Goal: Task Accomplishment & Management: Use online tool/utility

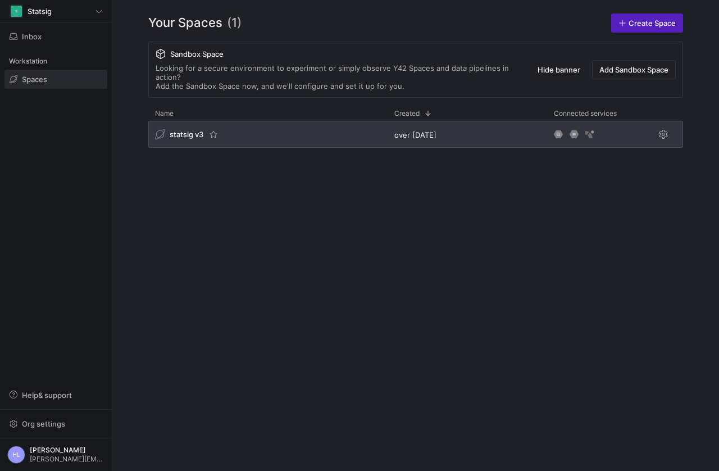
click at [244, 130] on div "statsig v3" at bounding box center [267, 134] width 239 height 27
click at [189, 135] on span "statsig v3" at bounding box center [187, 134] width 34 height 9
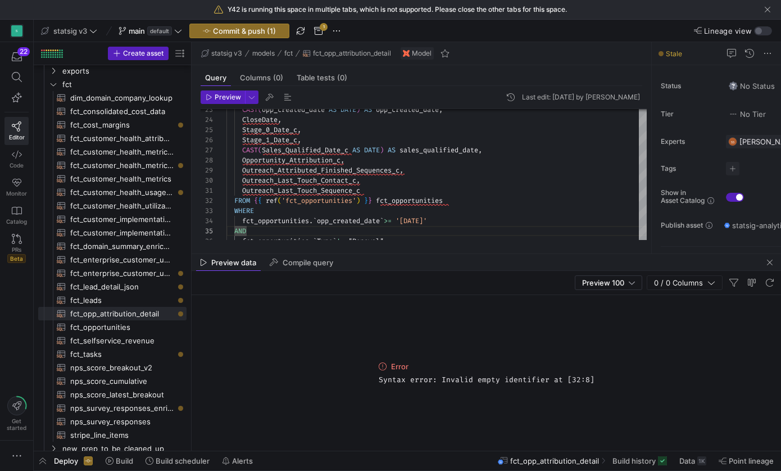
scroll to position [40, 20]
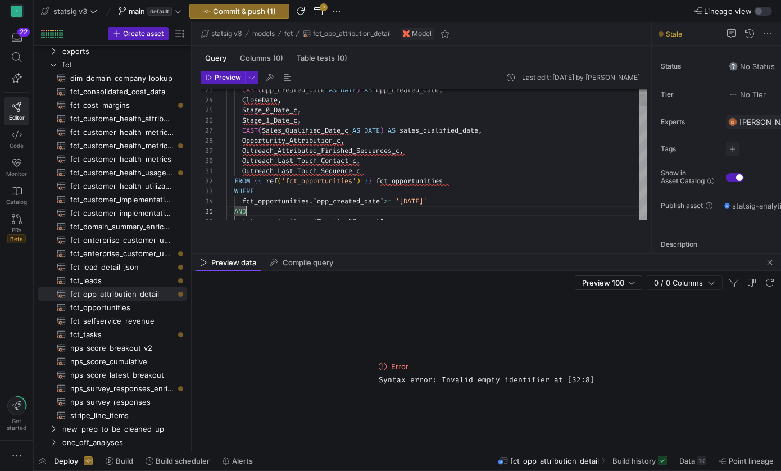
click at [528, 153] on div "Outreach_Attributed_Finished_Sequences_c ," at bounding box center [436, 151] width 420 height 10
click at [507, 186] on div "WHERE" at bounding box center [436, 191] width 420 height 10
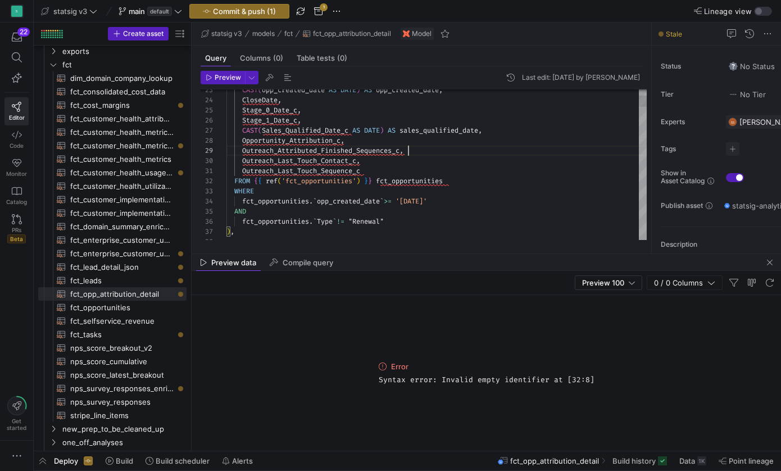
scroll to position [20, 28]
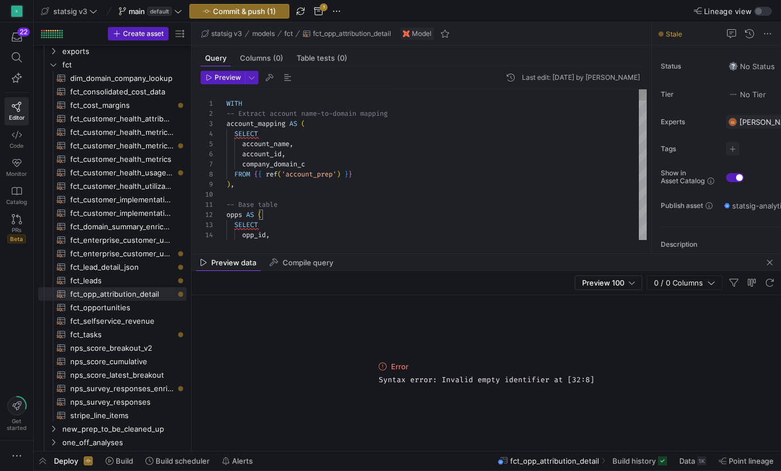
click at [387, 166] on div "company_domain_c" at bounding box center [436, 164] width 420 height 10
click at [292, 116] on span "-- Extract account name-to-domain mapping" at bounding box center [306, 113] width 161 height 9
click at [321, 165] on div "company_domain_c" at bounding box center [436, 164] width 420 height 10
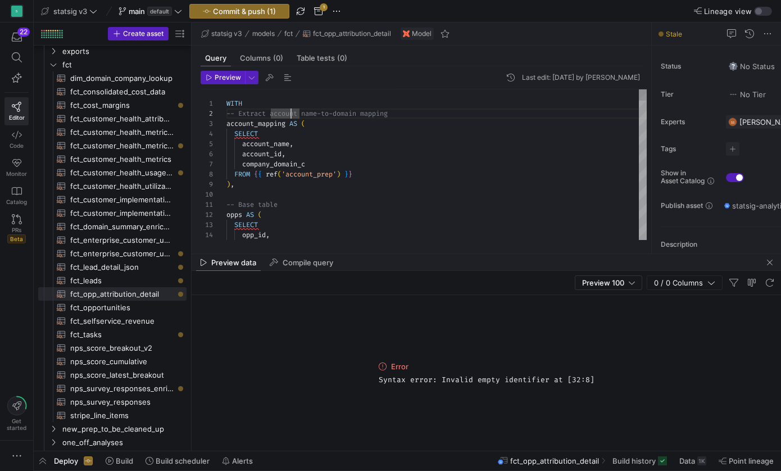
scroll to position [61, 81]
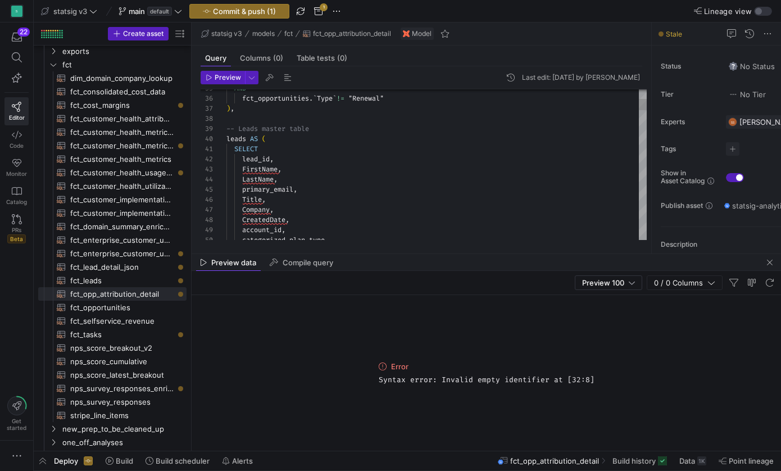
click at [293, 120] on div at bounding box center [436, 119] width 420 height 10
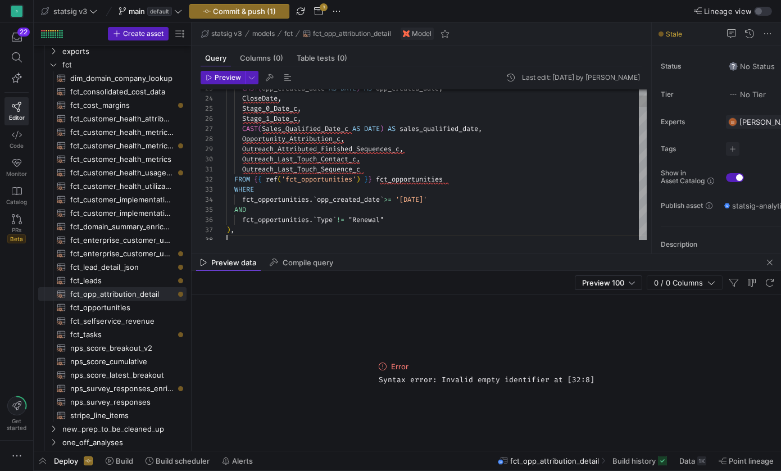
click at [301, 125] on span "Sales_Qualified_Date_c" at bounding box center [305, 128] width 87 height 9
click at [396, 153] on span "Outreach_Attributed_Finished_Sequences_c" at bounding box center [320, 148] width 157 height 9
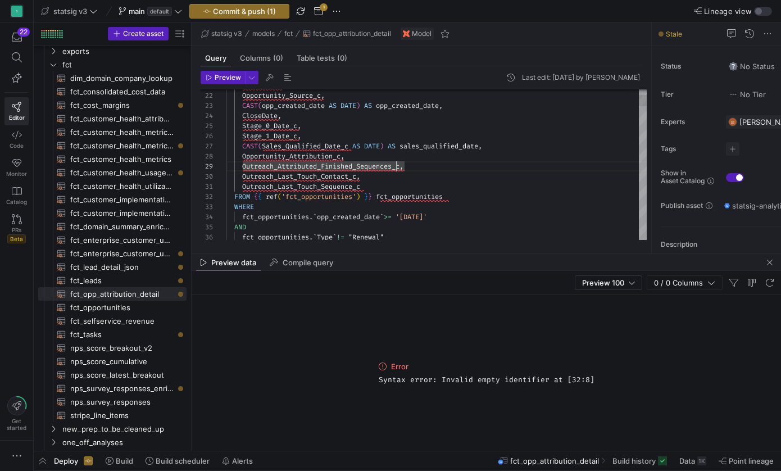
click at [387, 139] on div "Stage_1_Date_c ," at bounding box center [436, 136] width 420 height 10
click at [396, 146] on span "AS" at bounding box center [392, 146] width 8 height 9
click at [391, 161] on div "Outreach_Attributed_Finished_Sequences_c ," at bounding box center [436, 166] width 420 height 10
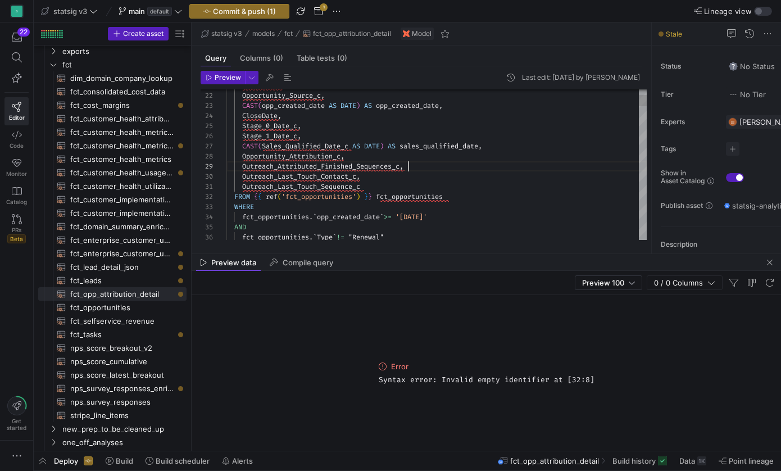
click at [416, 169] on div "Outreach_Attributed_Finished_Sequences_c ," at bounding box center [436, 166] width 420 height 10
click at [397, 181] on div "Outreach_Last_Touch_Sequence_c" at bounding box center [436, 186] width 420 height 10
click at [396, 191] on div "Outreach_Last_Touch_Sequence_c" at bounding box center [436, 186] width 420 height 10
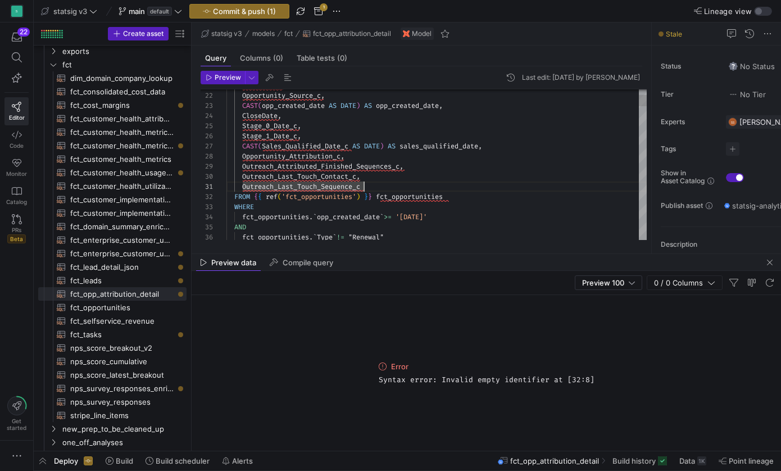
click at [470, 197] on div "FROM { { ref ( 'fct_opportunities' ) } } fct_opportunities" at bounding box center [436, 197] width 420 height 10
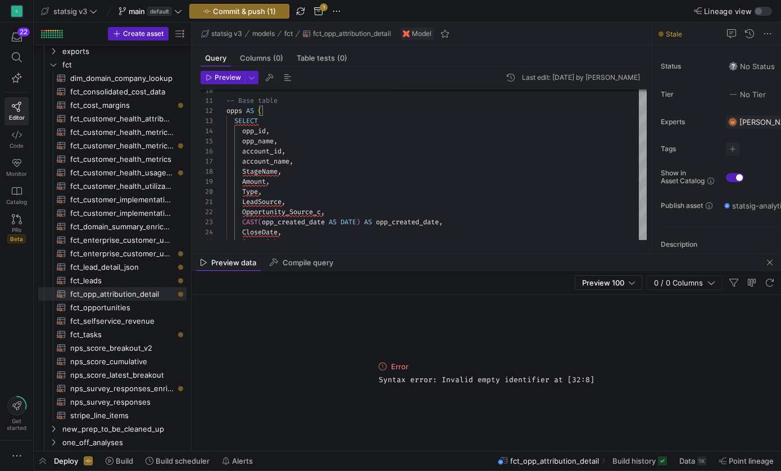
click at [356, 271] on div "Preview 100 0 / 0 Columns" at bounding box center [486, 283] width 589 height 24
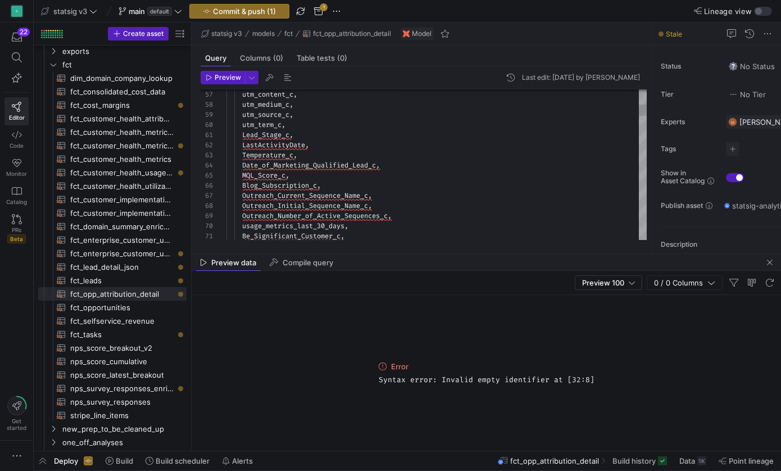
scroll to position [0, 0]
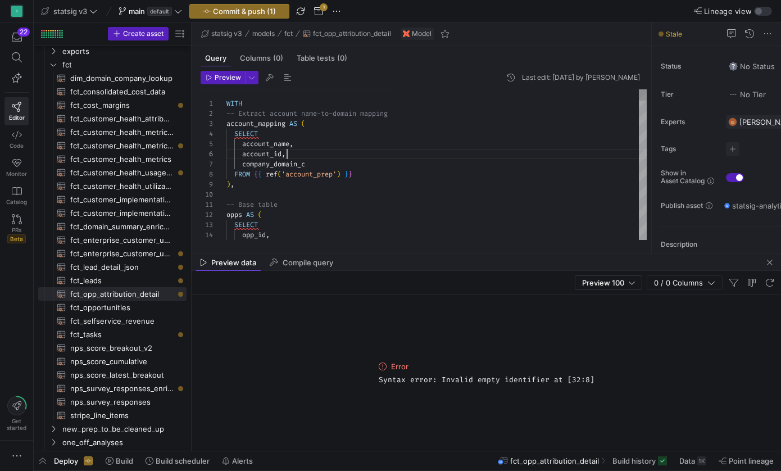
click at [311, 155] on div "account_id ," at bounding box center [436, 154] width 420 height 10
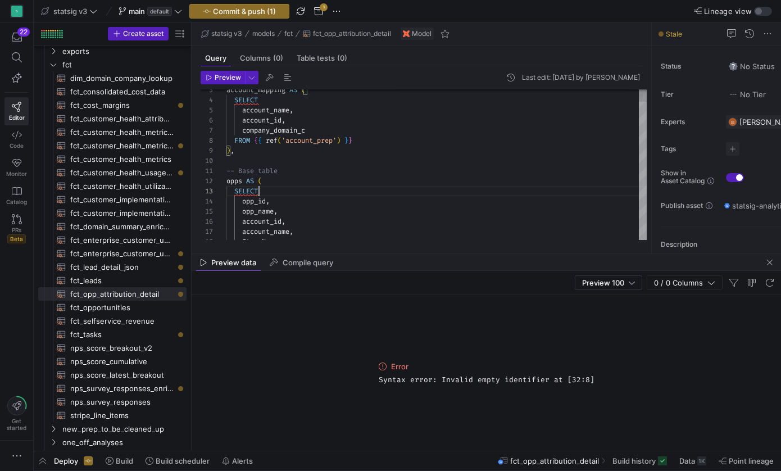
click at [305, 196] on div "SELECT" at bounding box center [436, 191] width 420 height 10
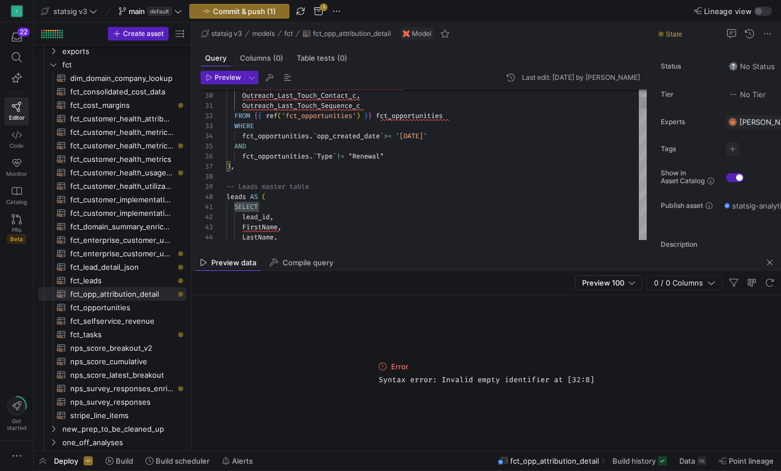
click at [244, 169] on div ") ," at bounding box center [436, 166] width 420 height 10
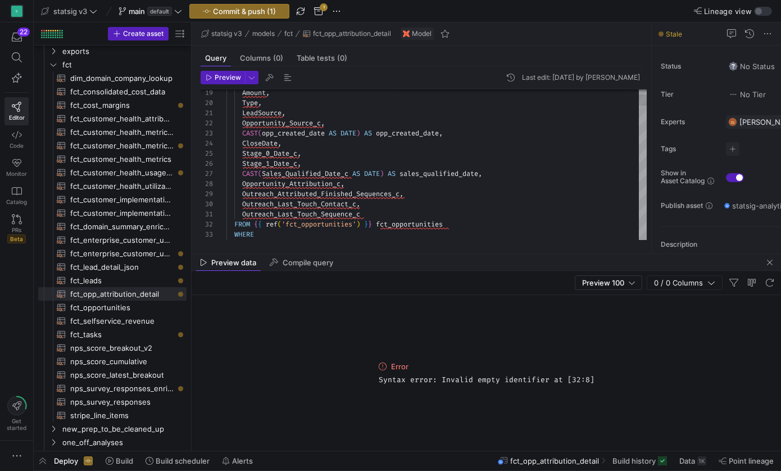
click at [311, 166] on div "Stage_1_Date_c ," at bounding box center [436, 163] width 420 height 10
click at [388, 174] on span at bounding box center [386, 173] width 4 height 9
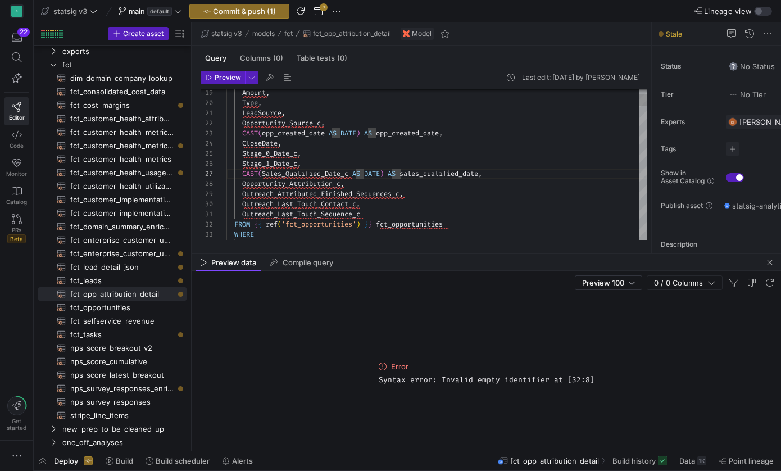
scroll to position [0, 109]
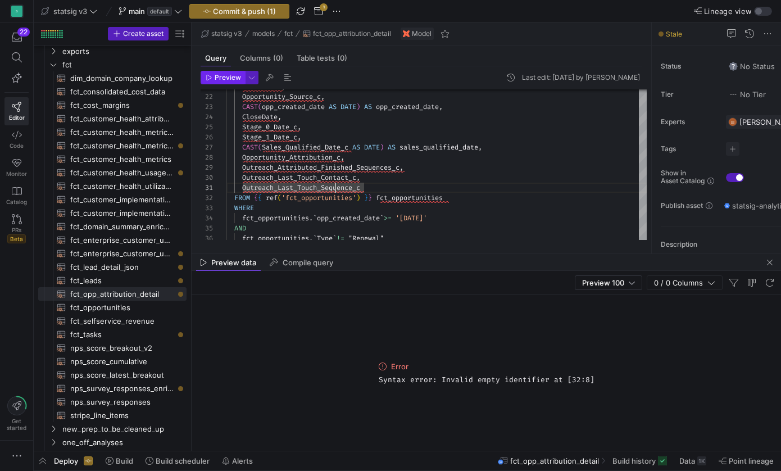
click at [228, 79] on span "Preview" at bounding box center [228, 78] width 26 height 8
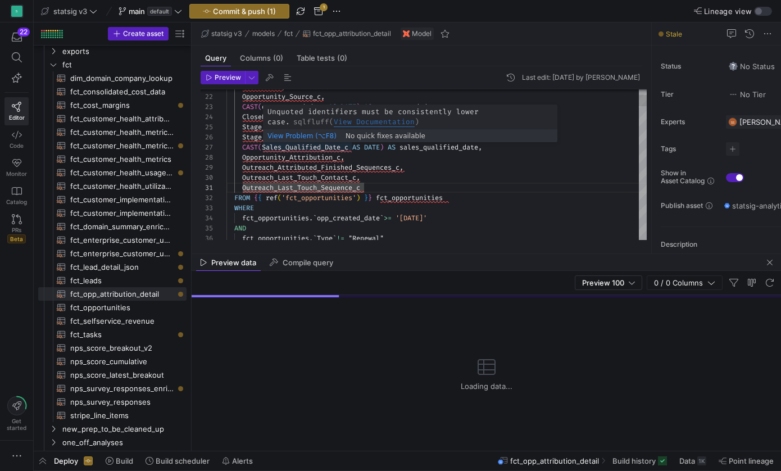
click at [337, 145] on span "Sales_Qualified_Date_c" at bounding box center [305, 147] width 87 height 9
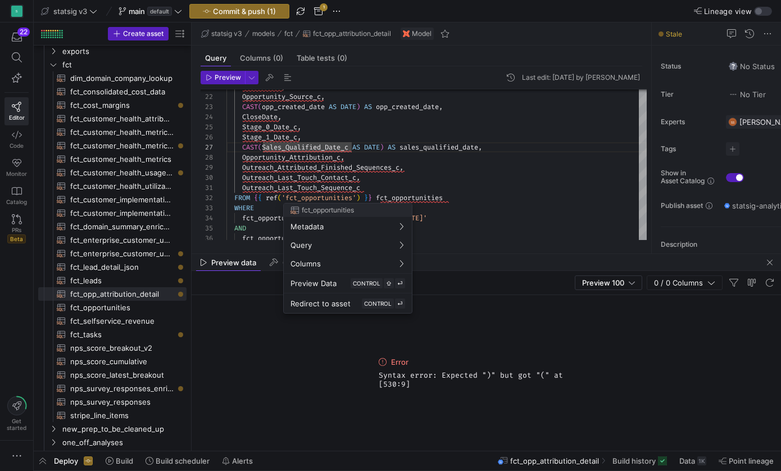
click at [473, 169] on div at bounding box center [390, 235] width 781 height 471
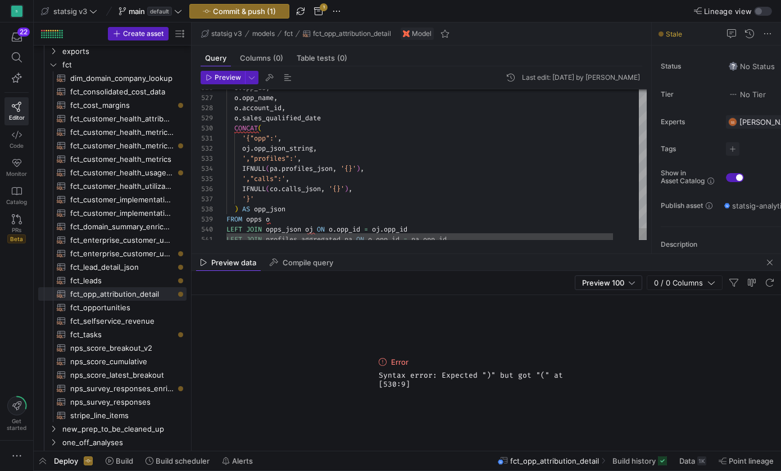
click at [277, 130] on div "CONCAT (" at bounding box center [450, 128] width 448 height 10
click at [328, 116] on div "o . sales_qualified_date" at bounding box center [450, 118] width 448 height 10
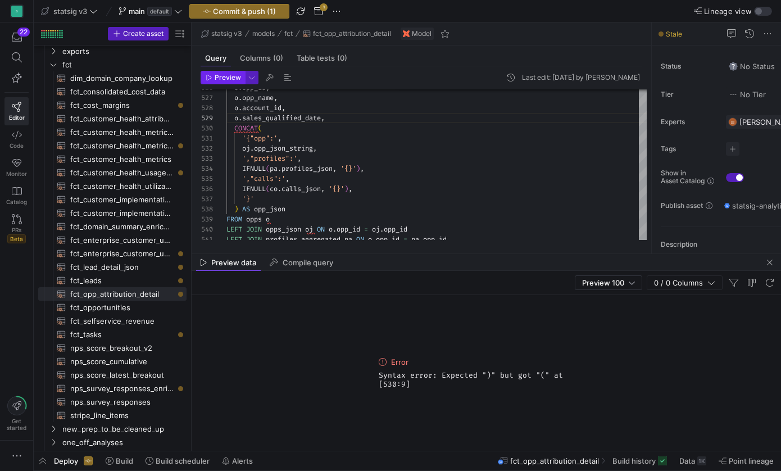
click at [219, 76] on span "Preview" at bounding box center [228, 78] width 26 height 8
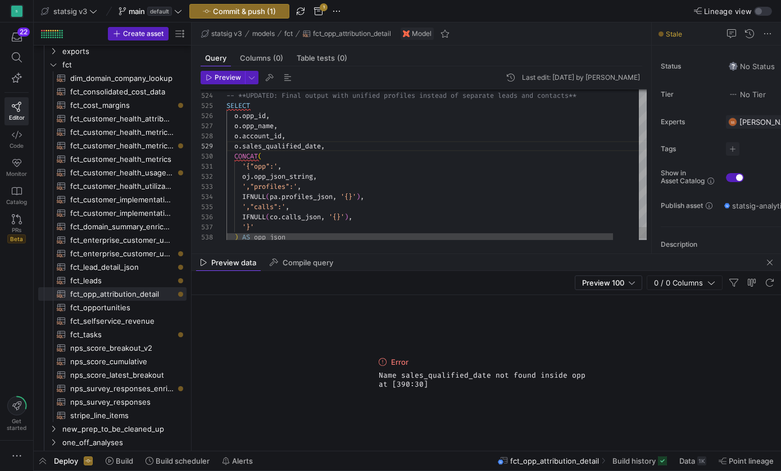
click at [355, 157] on div "CONCAT (" at bounding box center [450, 156] width 448 height 10
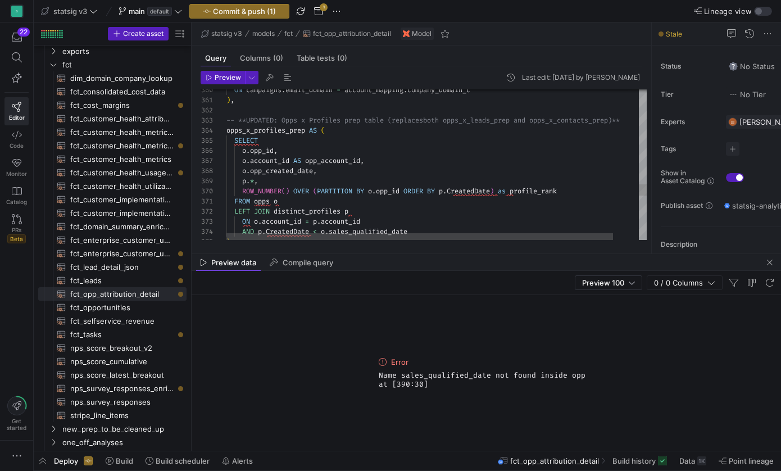
click at [341, 174] on div "o . opp_created_date ," at bounding box center [450, 171] width 448 height 10
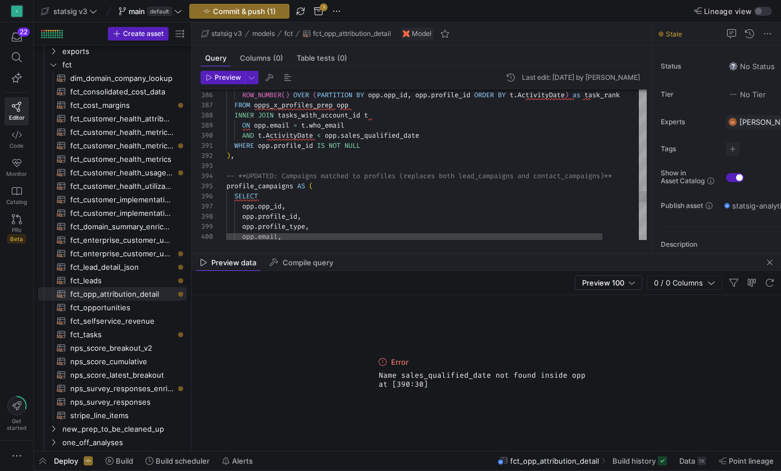
click at [310, 193] on div "SELECT" at bounding box center [456, 196] width 461 height 10
click at [317, 151] on div ") ," at bounding box center [456, 156] width 461 height 10
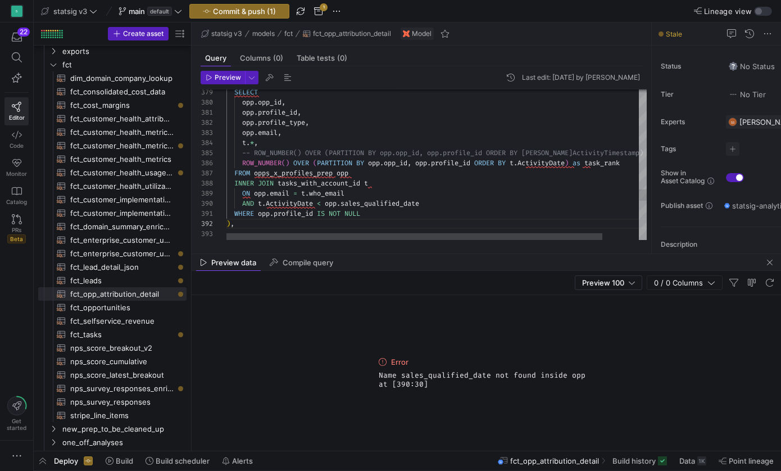
click at [386, 202] on span "sales_qualified_date" at bounding box center [380, 203] width 79 height 9
click at [314, 175] on span "opps_x_profiles_prep" at bounding box center [293, 173] width 79 height 9
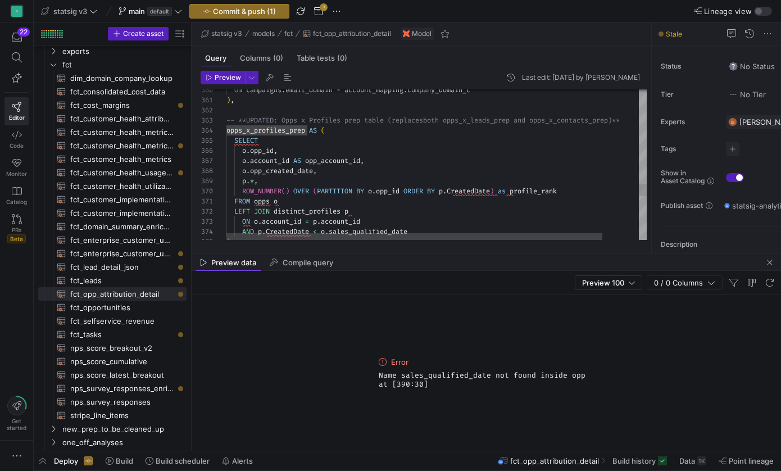
click at [329, 170] on div "o . opp_created_date ," at bounding box center [456, 171] width 461 height 10
click at [300, 173] on span "opp_created_date" at bounding box center [281, 170] width 63 height 9
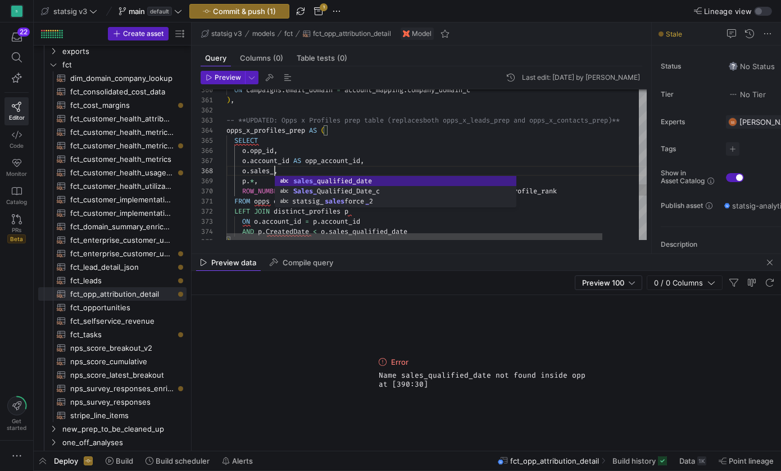
type textarea "), -- **UPDATED: Opps x Profiles prep table (replaces both opps_x_leads_prep an…"
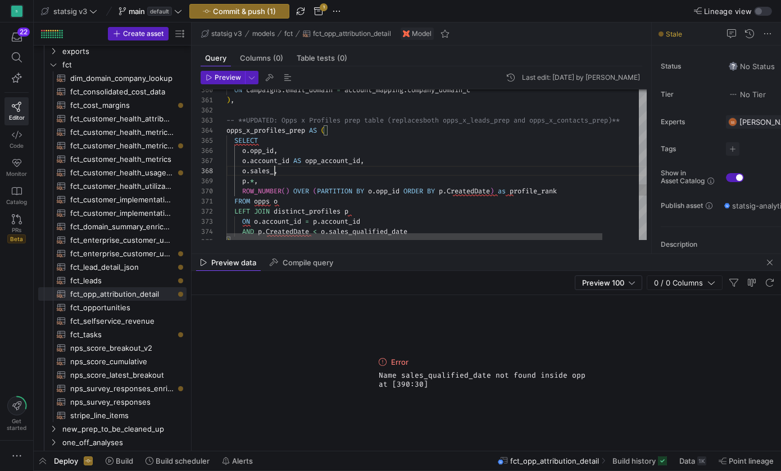
scroll to position [71, 105]
click at [541, 142] on div "SELECT" at bounding box center [456, 140] width 461 height 10
type textarea "c"
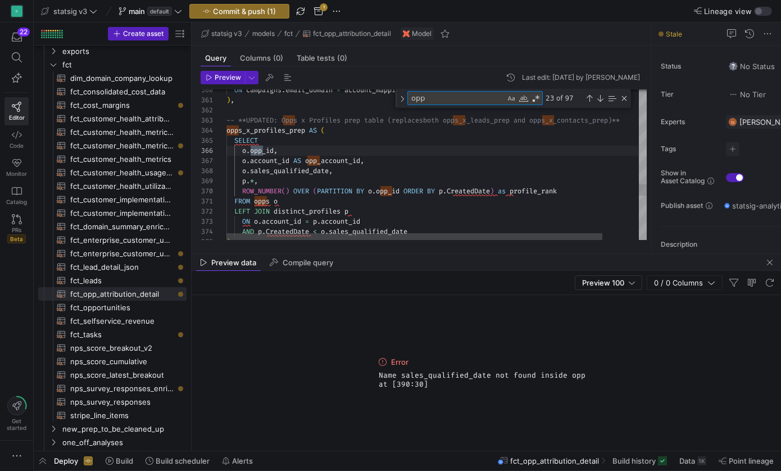
type textarea "opp_"
type textarea "LeadSource, Opportunity_Source_c, CAST(opp_created_date AS DATE) AS opp_created…"
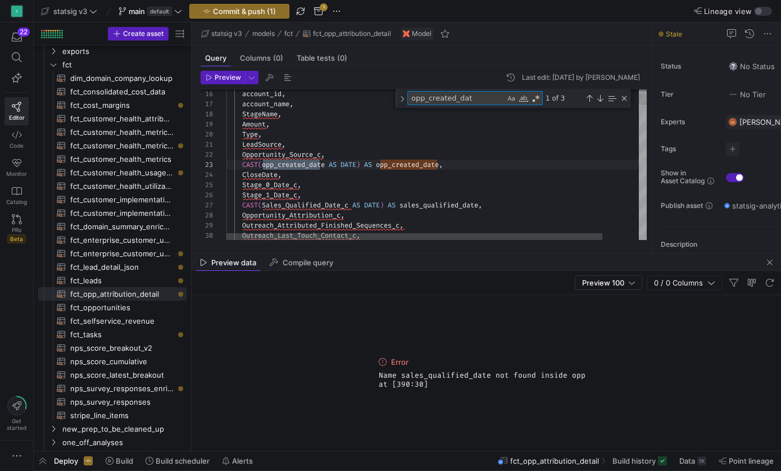
type textarea "opp_created_date"
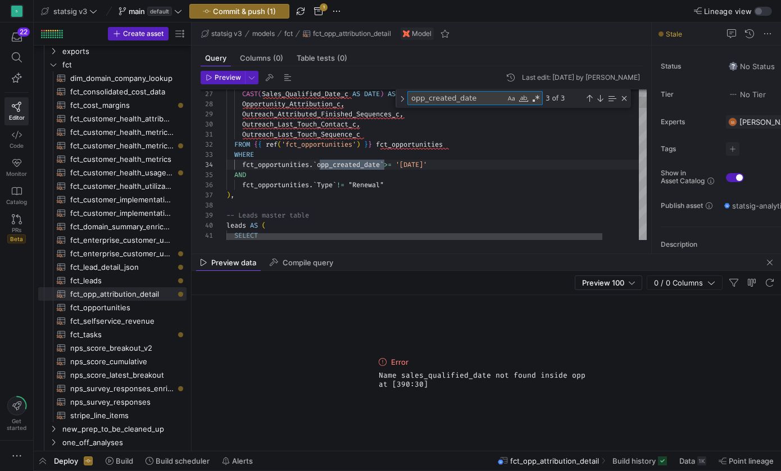
type textarea "LeadSource, Opportunity_Source_c, CAST(opp_created_date AS DATE) AS opp_created…"
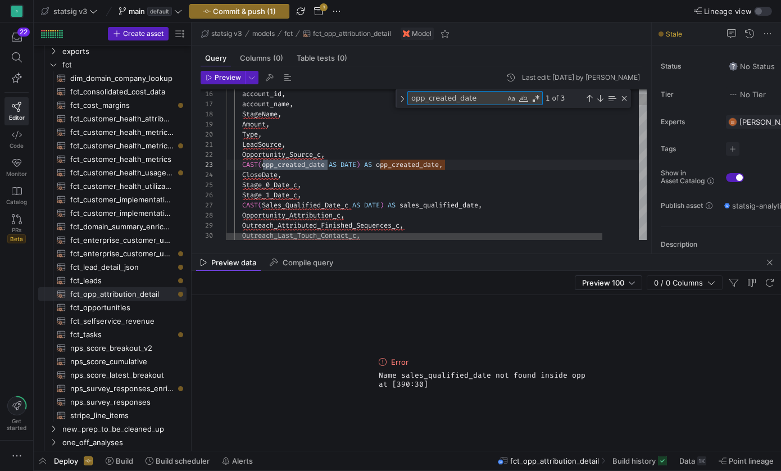
scroll to position [101, 101]
type textarea "opp_created_date"
click at [448, 176] on div "CloseDate ," at bounding box center [456, 175] width 461 height 10
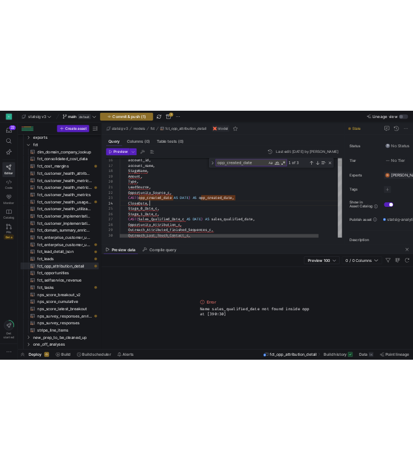
scroll to position [30, 57]
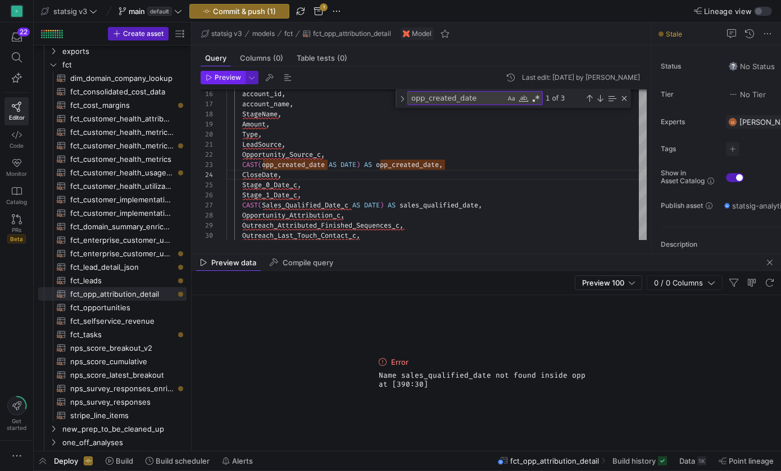
click at [213, 80] on span "Preview" at bounding box center [223, 78] width 35 height 8
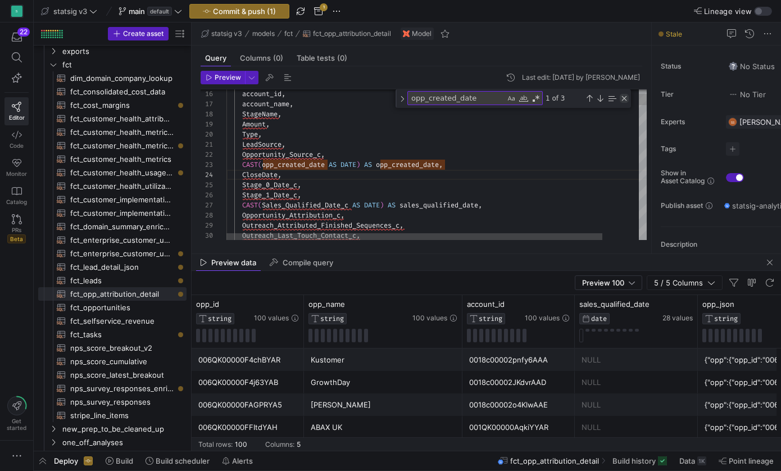
click at [624, 98] on div "Close (Escape)" at bounding box center [624, 98] width 9 height 9
click at [623, 79] on div "Close (Escape)" at bounding box center [624, 74] width 9 height 9
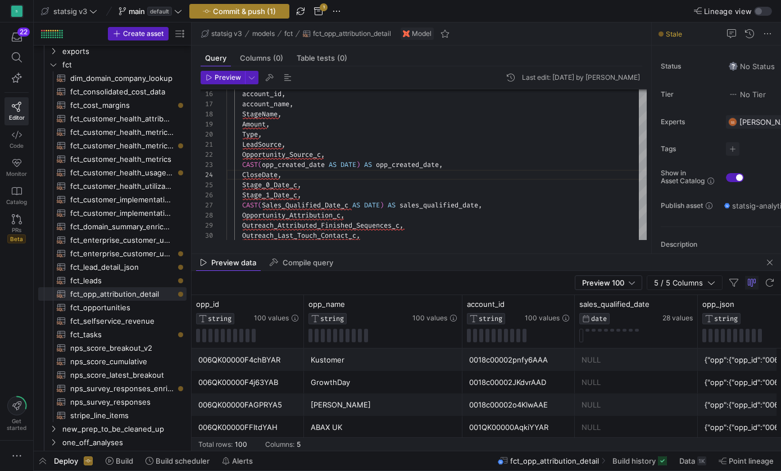
click at [225, 7] on span "Commit & push (1)" at bounding box center [244, 11] width 63 height 9
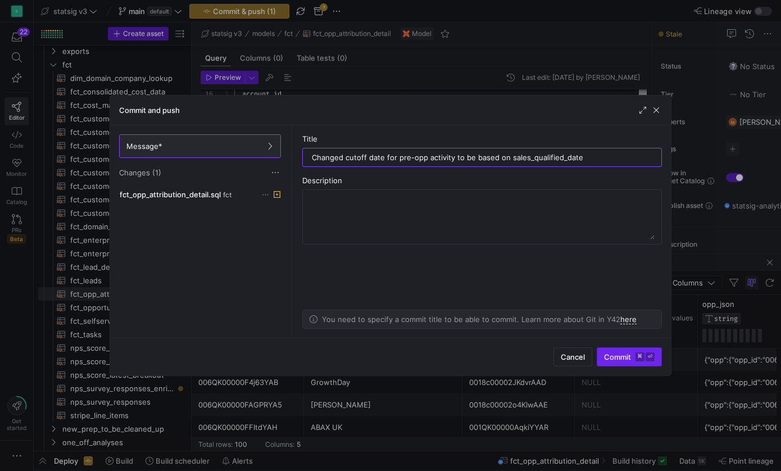
type input "Changed cutoff date for pre-opp activity to be based on sales_qualified_date"
click at [634, 357] on span "Commit ⌘ ⏎" at bounding box center [629, 356] width 51 height 9
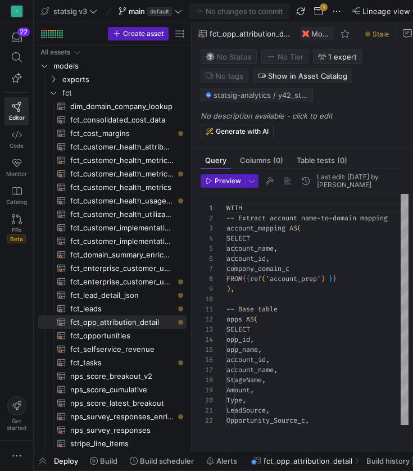
scroll to position [101, 0]
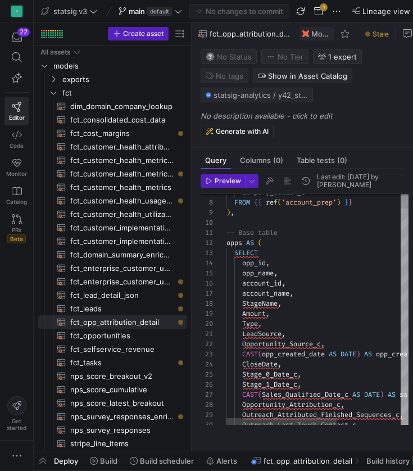
click at [290, 329] on div "Type ," at bounding box center [369, 324] width 287 height 10
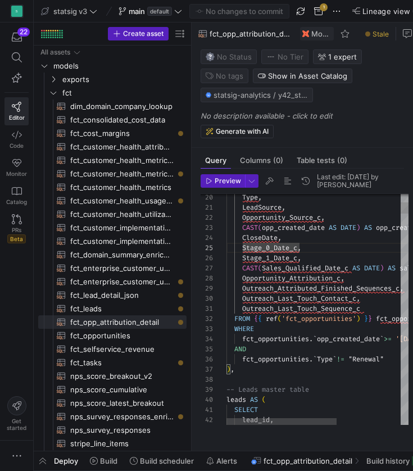
click at [314, 323] on span "'fct_opportunities'" at bounding box center [319, 318] width 75 height 9
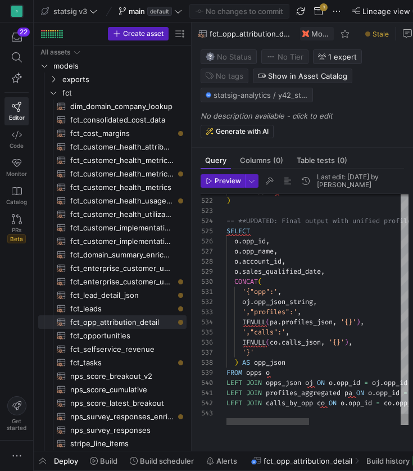
scroll to position [0, 0]
type textarea "FROM opps o ) -- **UPDATED: Final output with unified profiles instead of separ…"
click at [291, 266] on div "o . account_id ," at bounding box center [418, 261] width 384 height 10
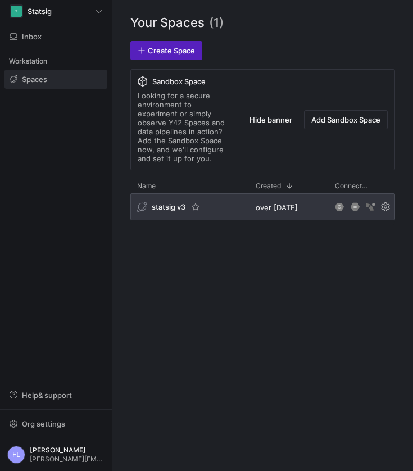
click at [190, 207] on div "statsig v3" at bounding box center [169, 206] width 64 height 11
click at [174, 207] on span "statsig v3" at bounding box center [169, 206] width 34 height 9
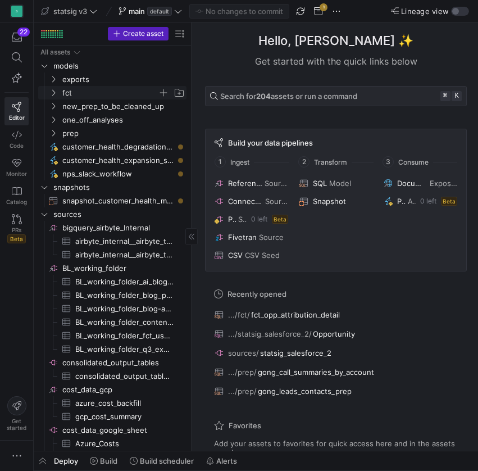
click at [55, 93] on icon "Press SPACE to select this row." at bounding box center [53, 92] width 8 height 7
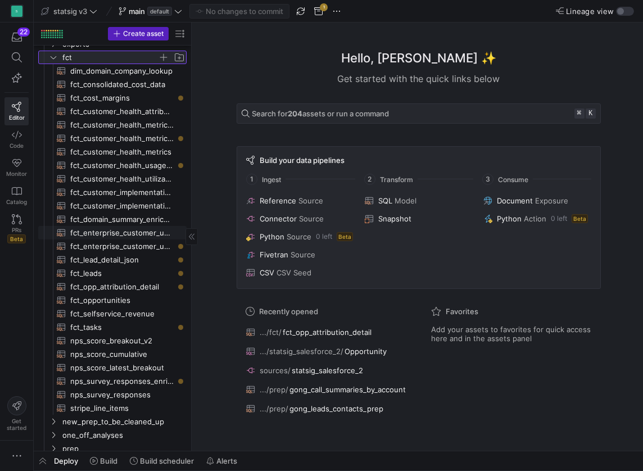
scroll to position [35, 0]
click at [106, 268] on span "fct_leads​​​​​​​​​​" at bounding box center [121, 273] width 103 height 13
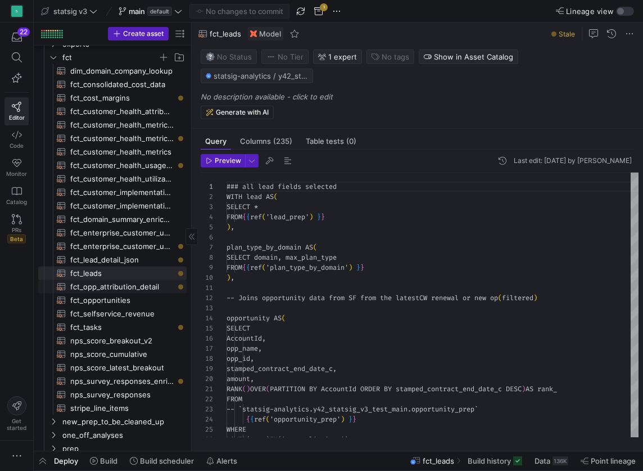
click at [110, 287] on span "fct_opp_attribution_detail​​​​​​​​​​" at bounding box center [121, 286] width 103 height 13
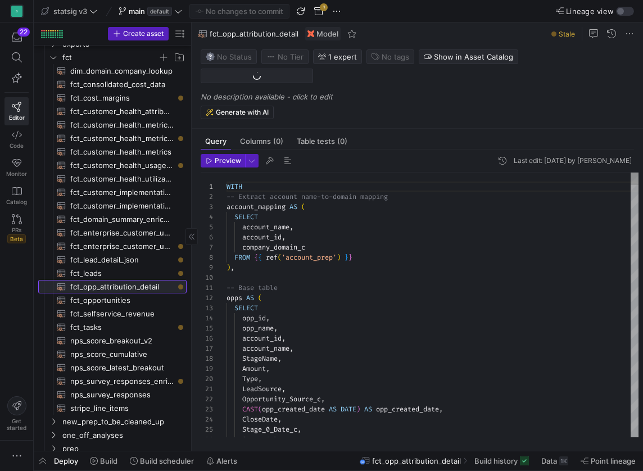
scroll to position [101, 0]
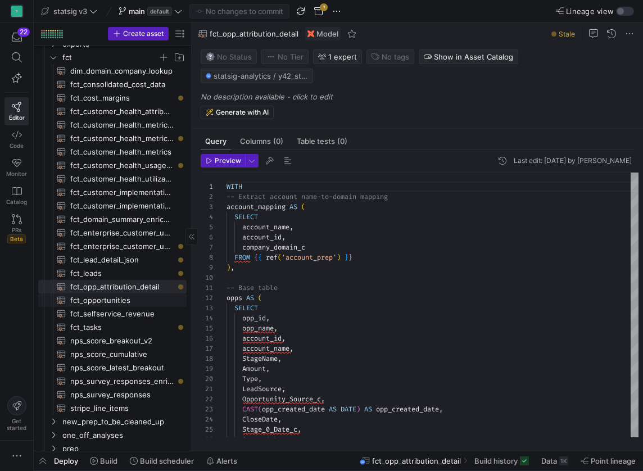
click at [107, 298] on span "fct_opportunities​​​​​​​​​​" at bounding box center [121, 300] width 103 height 13
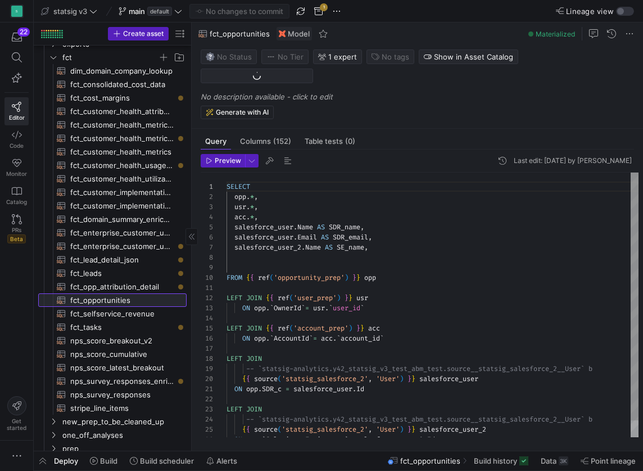
scroll to position [101, 0]
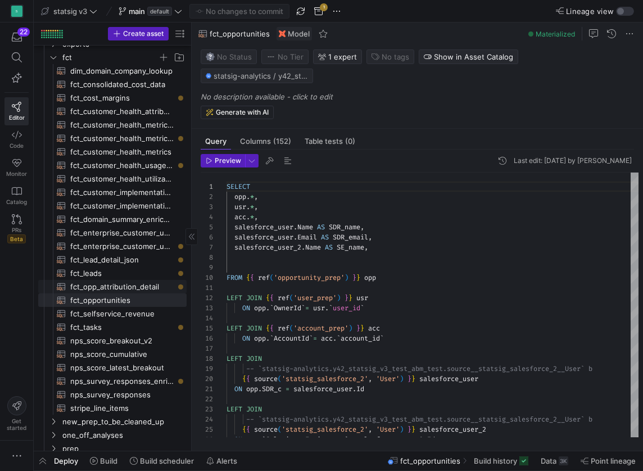
click at [115, 290] on span "fct_opp_attribution_detail​​​​​​​​​​" at bounding box center [121, 286] width 103 height 13
type textarea "WITH -- Extract account name-to-domain mapping account_mapping AS ( SELECT acco…"
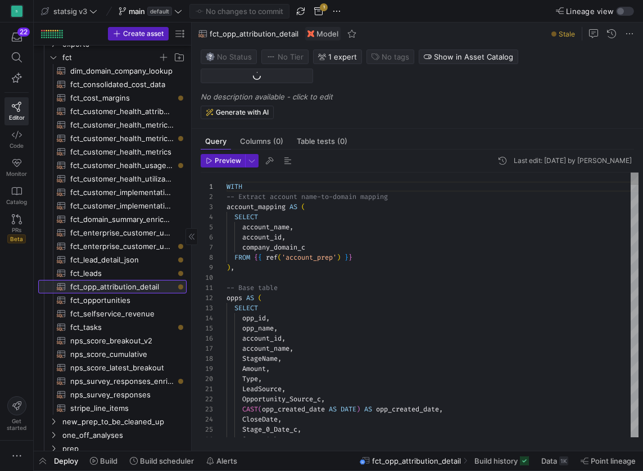
scroll to position [101, 0]
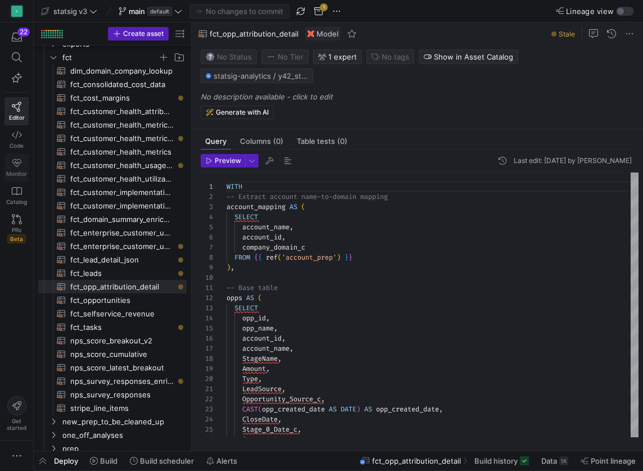
click at [20, 170] on link "Monitor" at bounding box center [16, 167] width 24 height 28
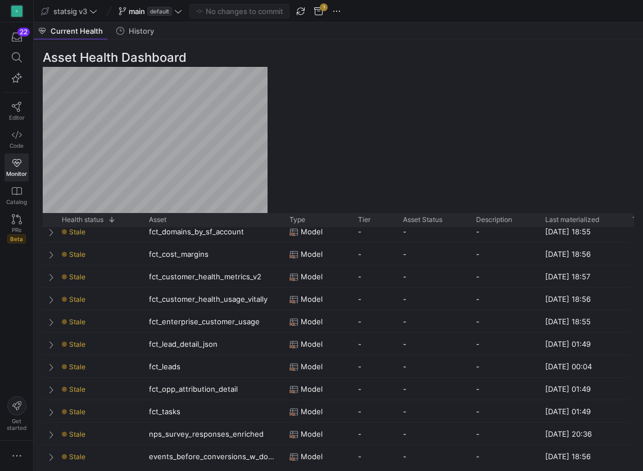
scroll to position [324, 0]
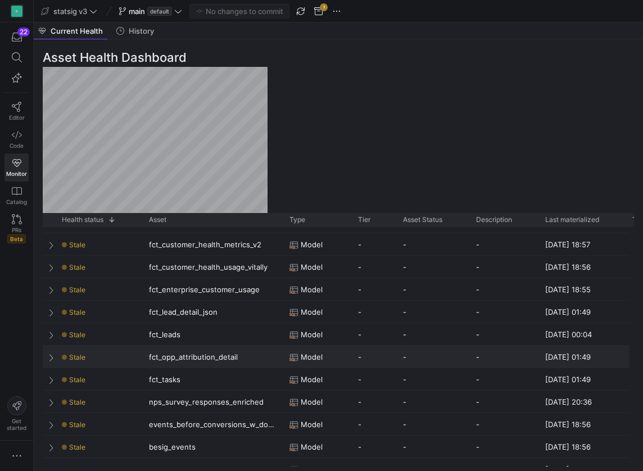
click at [189, 357] on div "fct_opp_attribution_detail" at bounding box center [212, 357] width 140 height 22
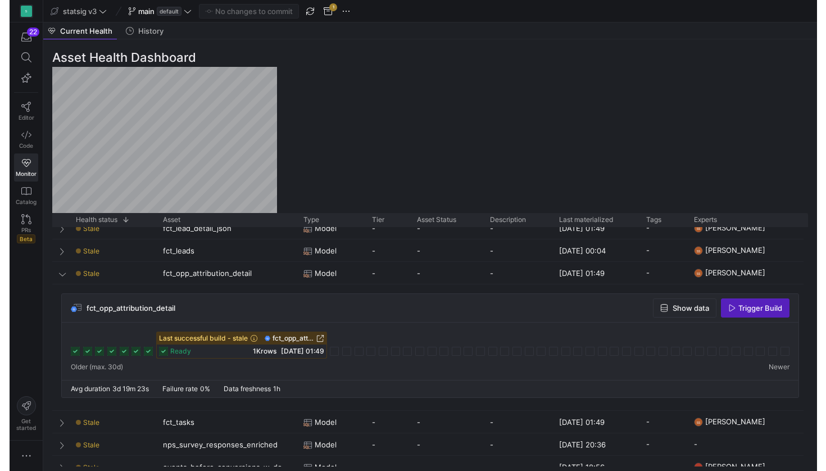
scroll to position [0, 0]
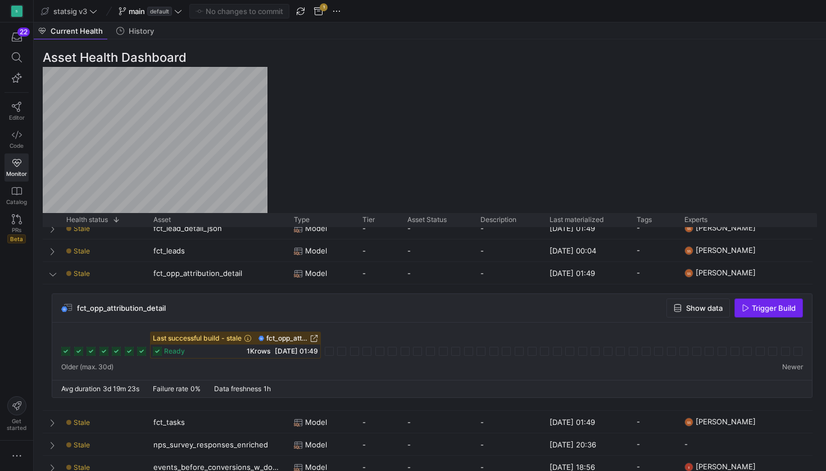
click at [412, 305] on span "Trigger Build" at bounding box center [774, 307] width 44 height 9
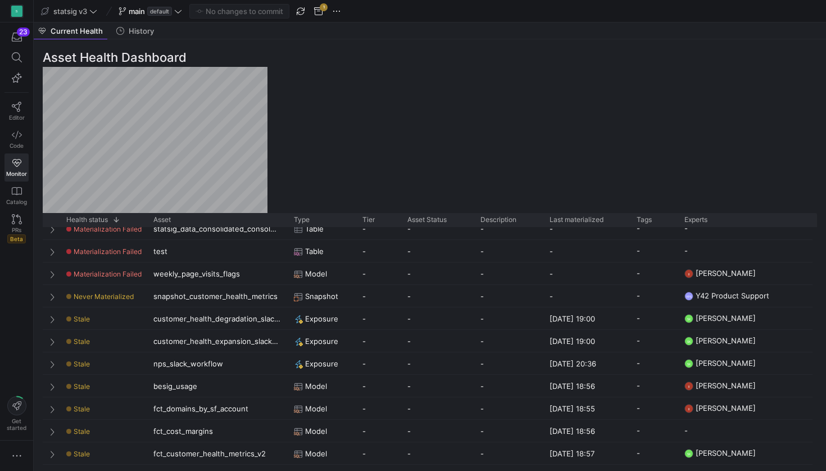
scroll to position [152, 0]
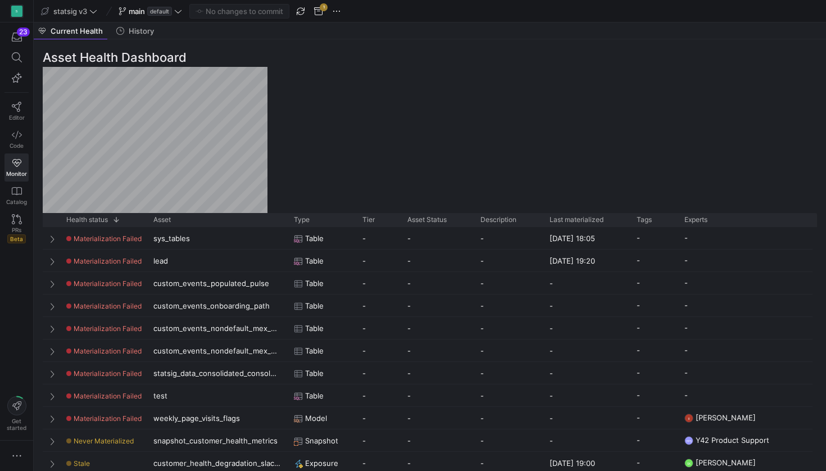
click at [412, 101] on div "Asset Health Dashboard Drag here to set row groups Drag here to set column labe…" at bounding box center [430, 255] width 792 height 432
